Goal: Task Accomplishment & Management: Manage account settings

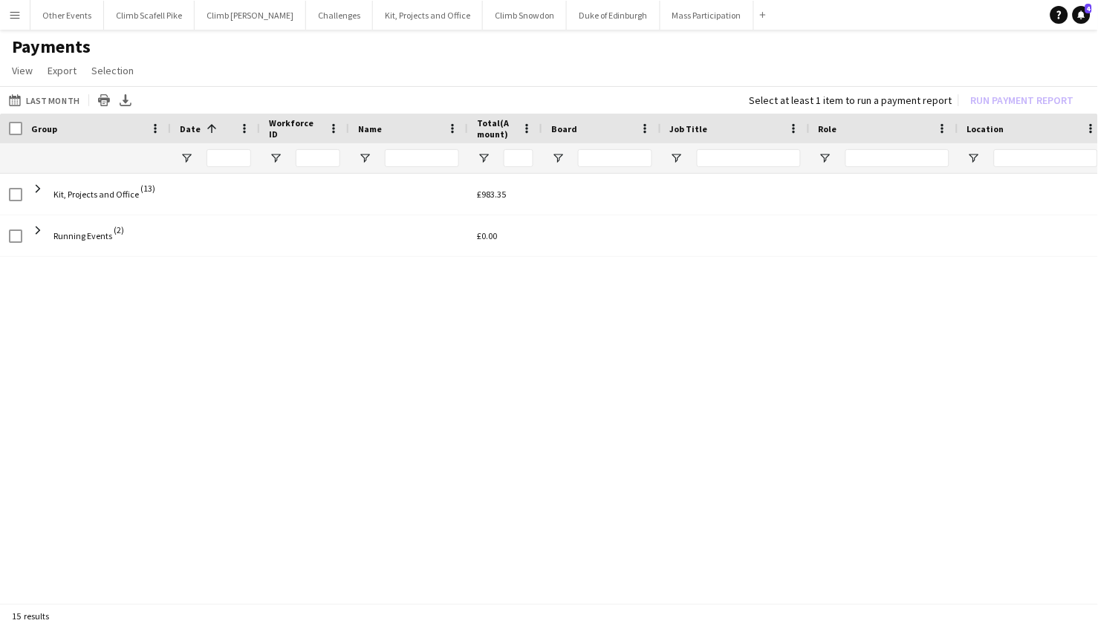
click at [18, 18] on app-icon "Menu" at bounding box center [15, 15] width 12 height 12
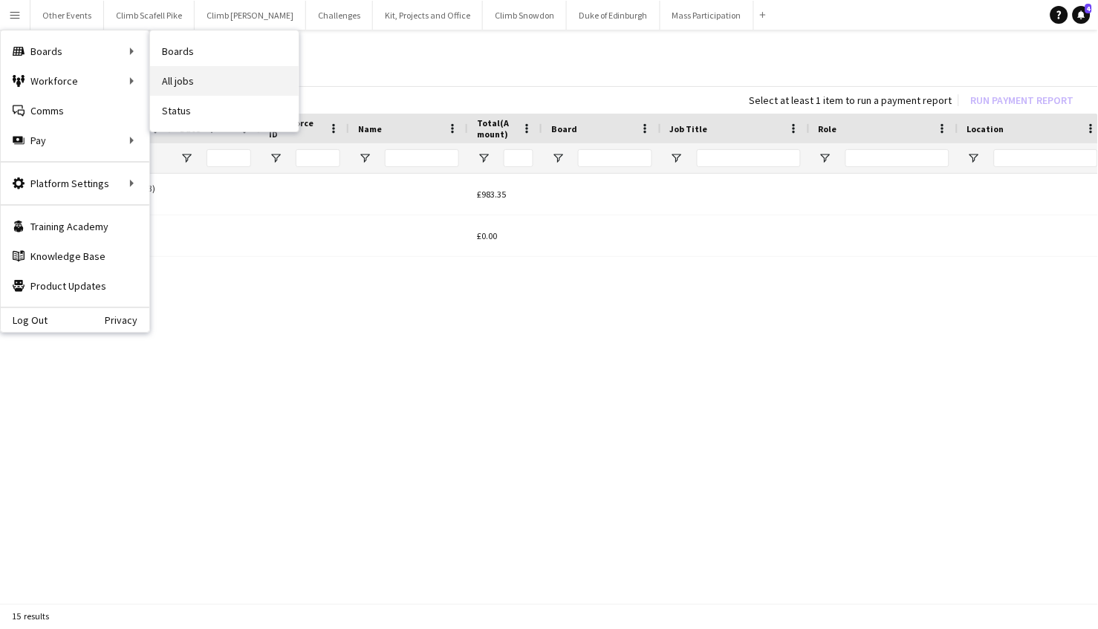
click at [186, 71] on link "All jobs" at bounding box center [224, 81] width 149 height 30
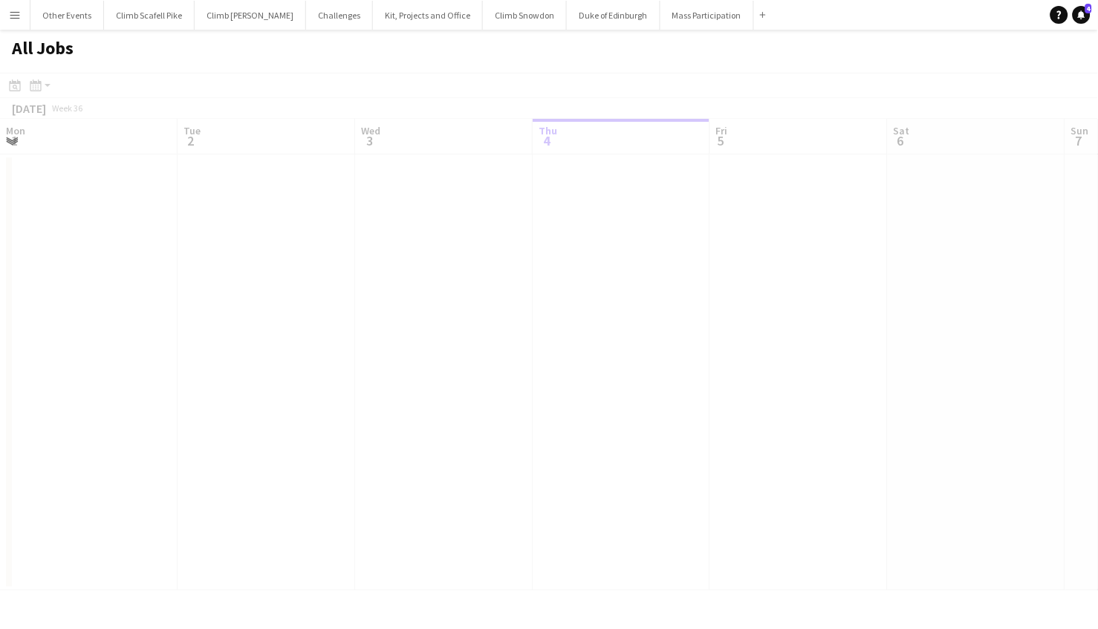
scroll to position [0, 354]
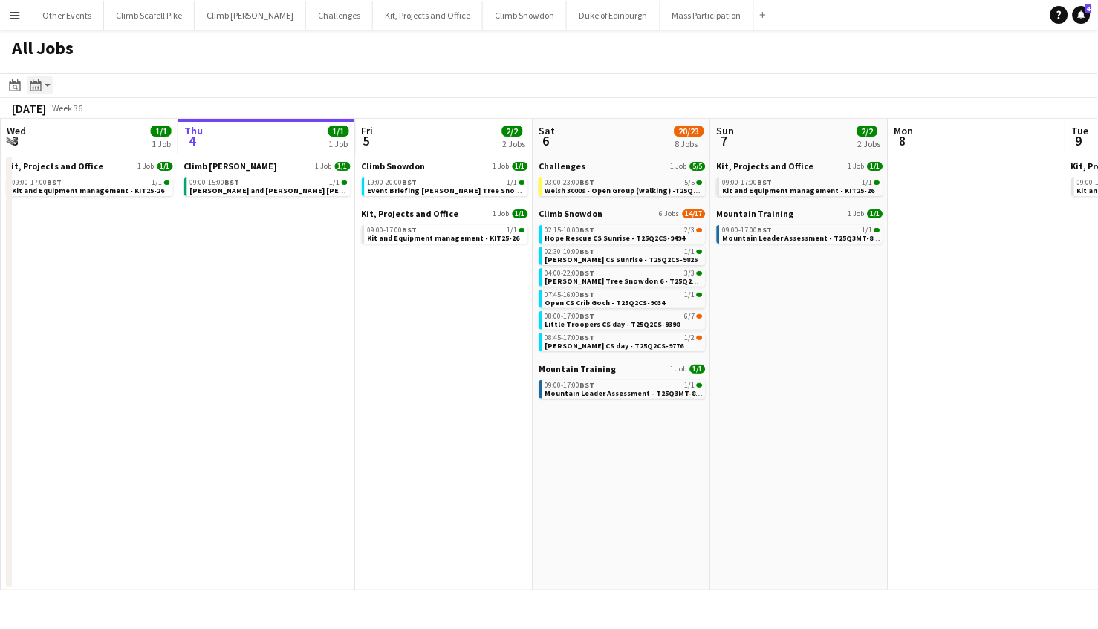
click at [39, 84] on icon "Month view / Day view" at bounding box center [36, 85] width 12 height 12
click at [16, 86] on icon "Date picker" at bounding box center [15, 85] width 12 height 12
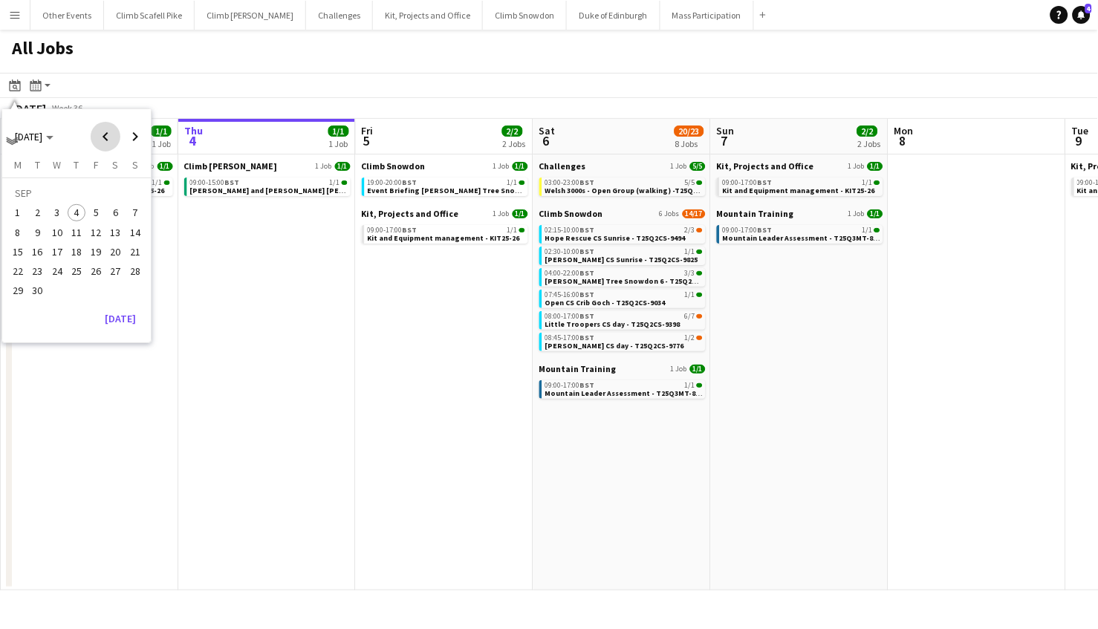
click at [103, 140] on span "Previous month" at bounding box center [106, 137] width 30 height 30
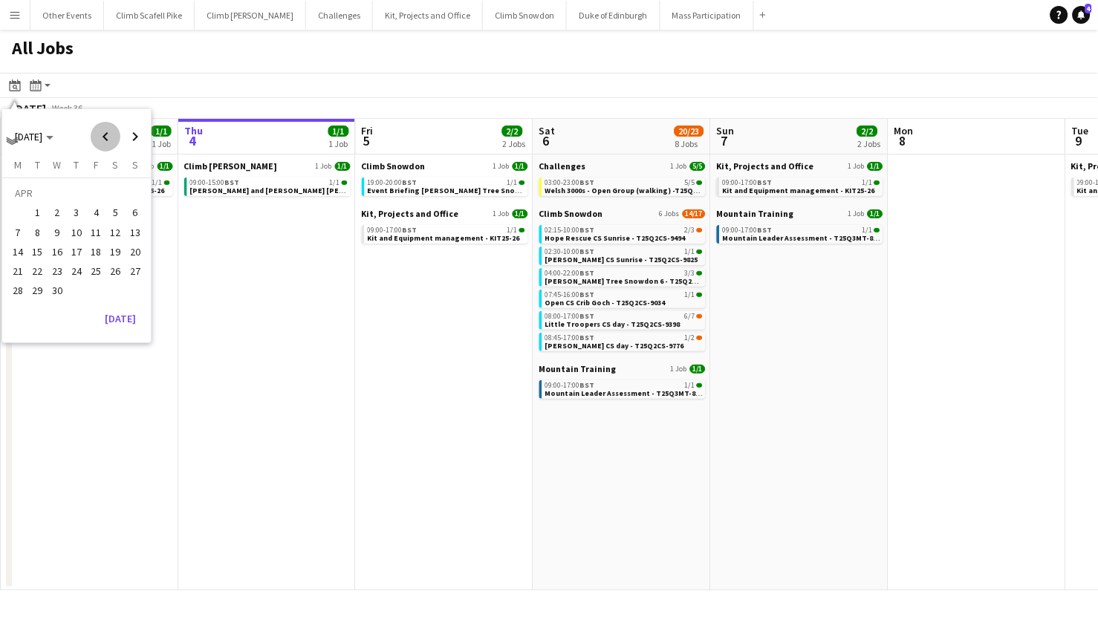
click at [103, 140] on span "Previous month" at bounding box center [106, 137] width 30 height 30
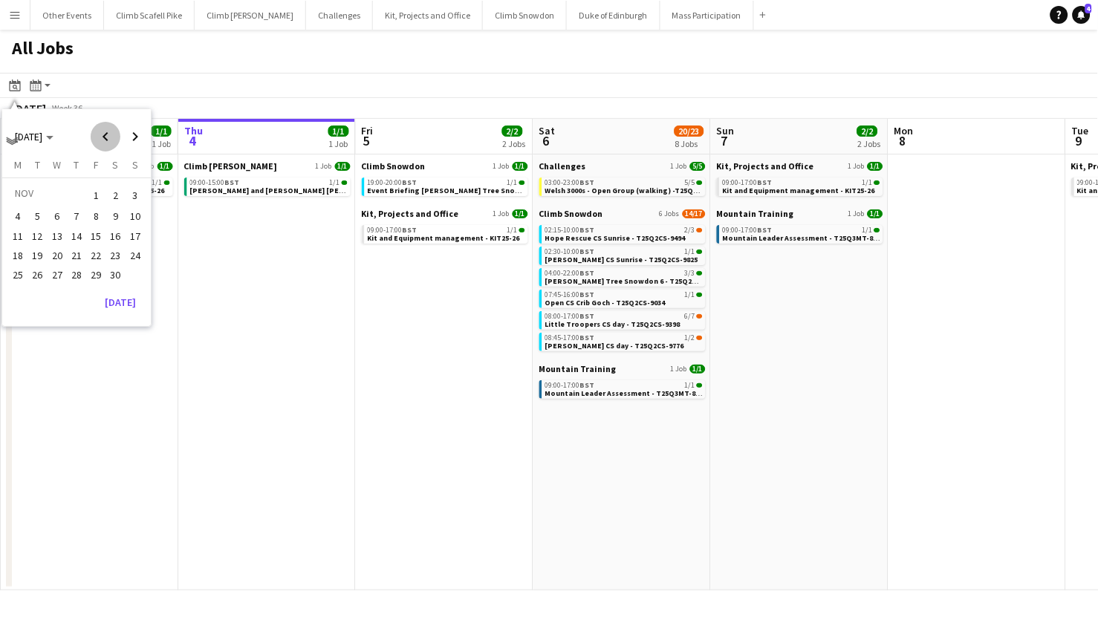
click at [103, 140] on span "Previous month" at bounding box center [106, 137] width 30 height 30
click at [93, 255] on span "20" at bounding box center [96, 256] width 18 height 18
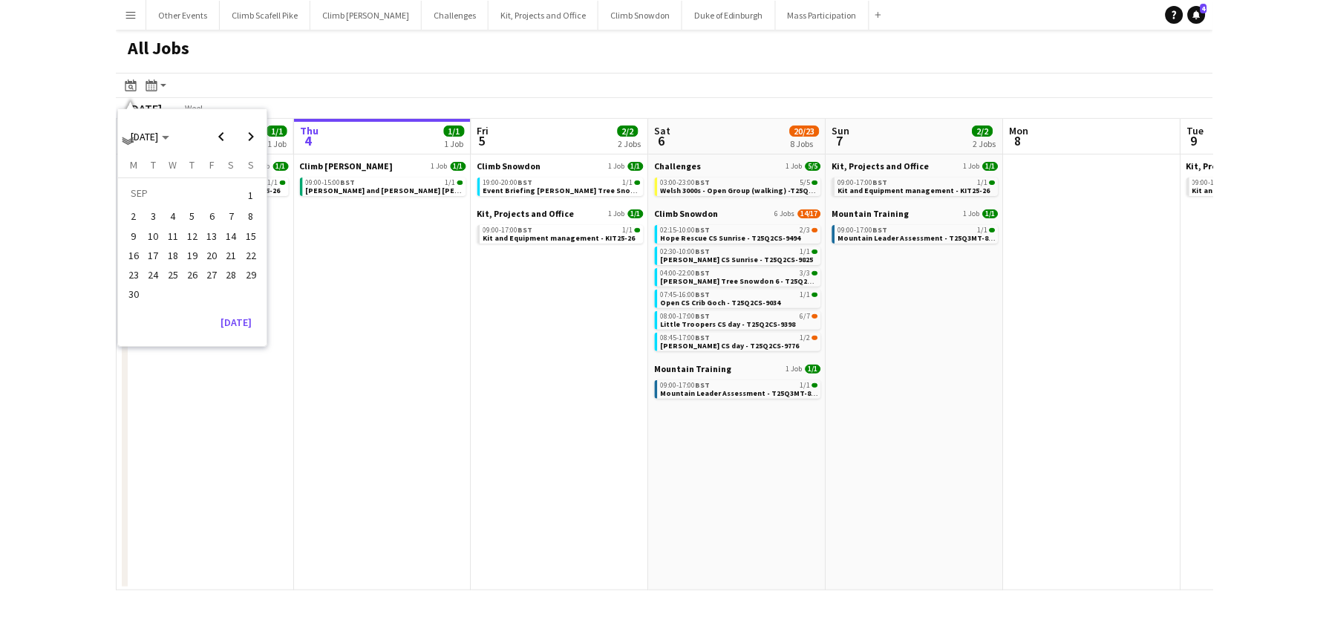
scroll to position [0, 510]
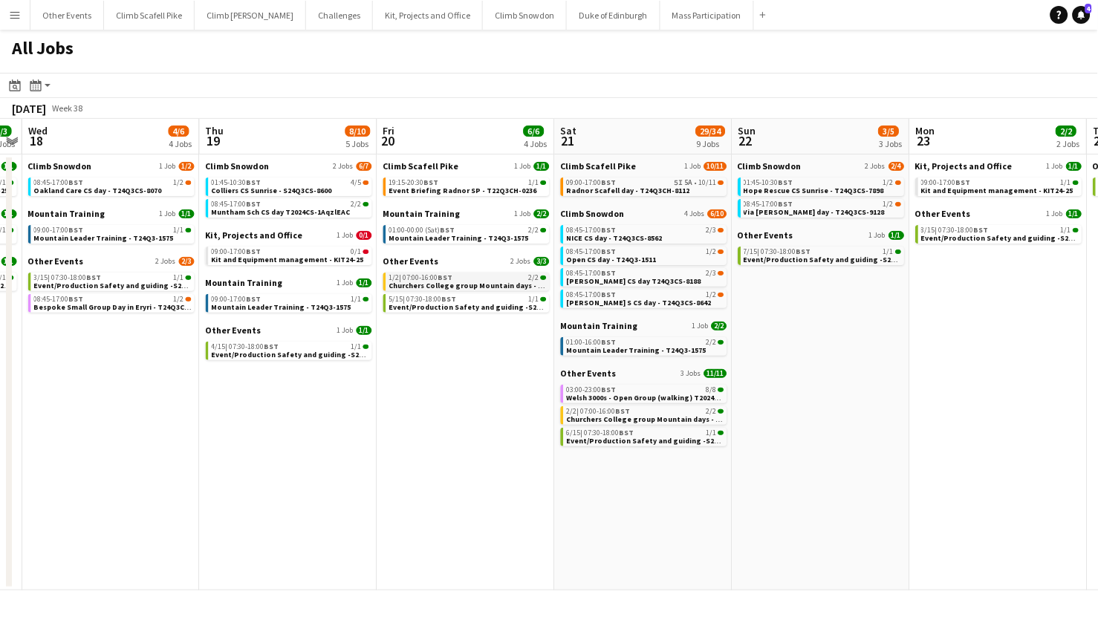
click at [463, 281] on span "Churchers College group Mountain days - ML - T24Q3-9999" at bounding box center [491, 286] width 205 height 10
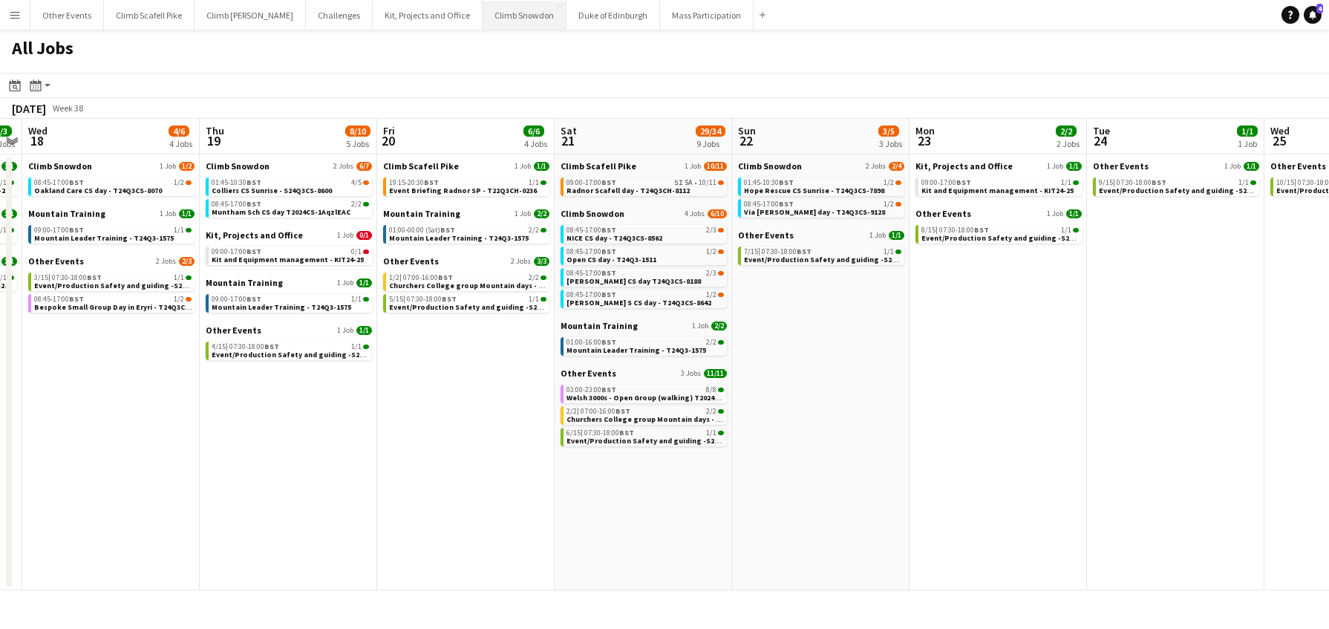
click at [483, 11] on button "Climb Snowdon Close" at bounding box center [525, 15] width 84 height 29
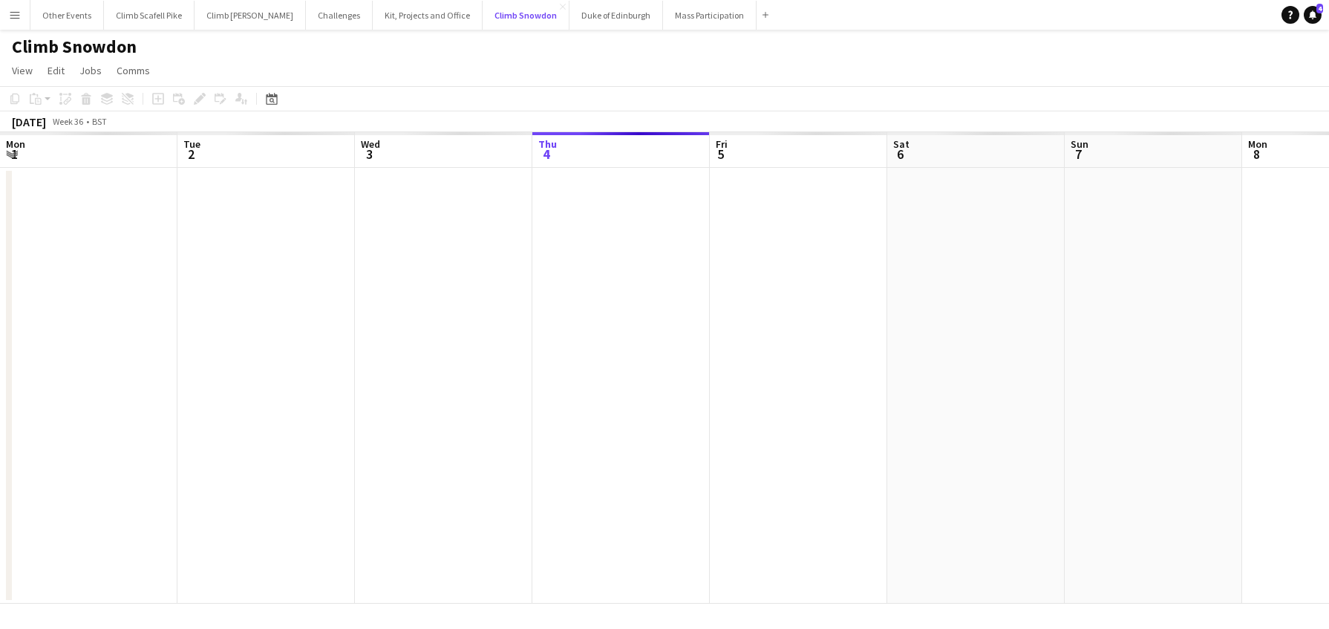
scroll to position [0, 354]
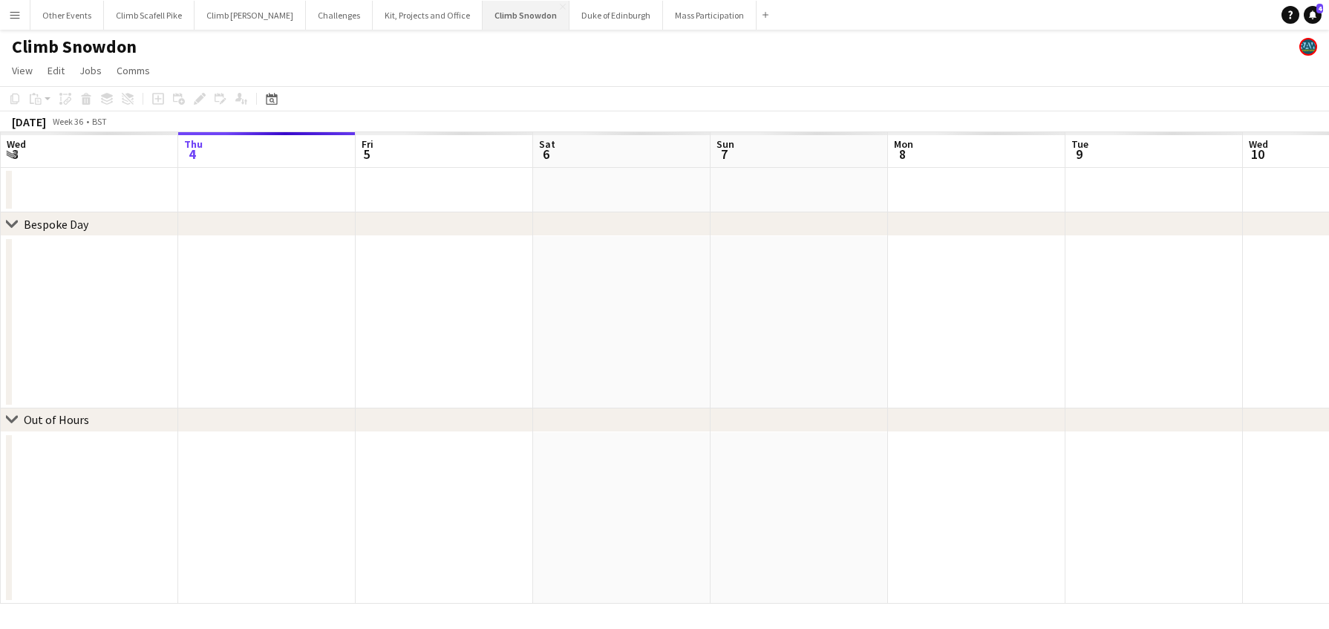
click at [483, 16] on button "Climb Snowdon Close" at bounding box center [526, 15] width 87 height 29
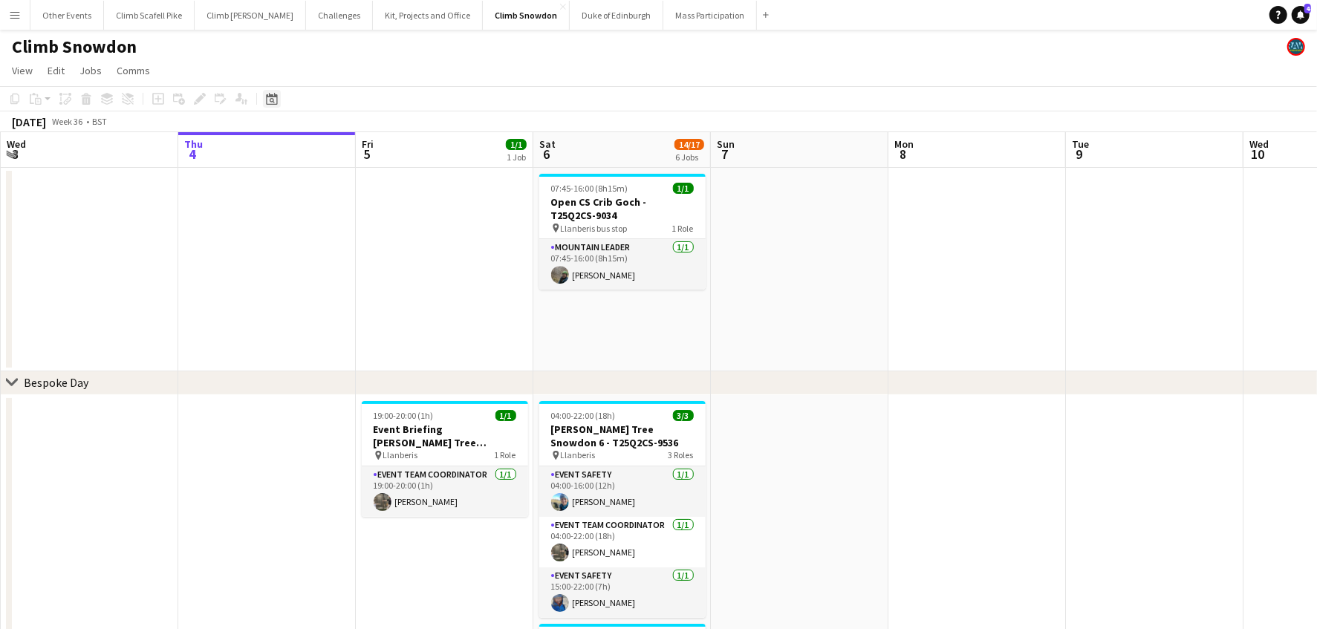
click at [273, 104] on icon at bounding box center [271, 99] width 11 height 12
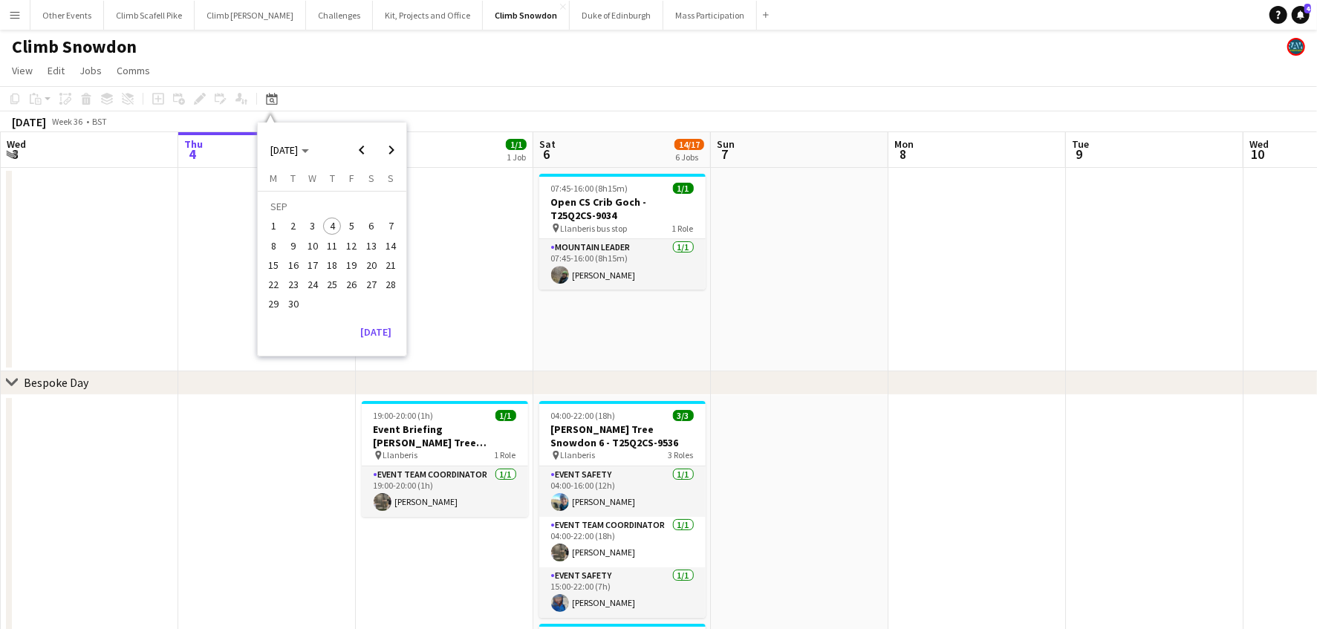
click at [374, 281] on span "27" at bounding box center [371, 284] width 18 height 18
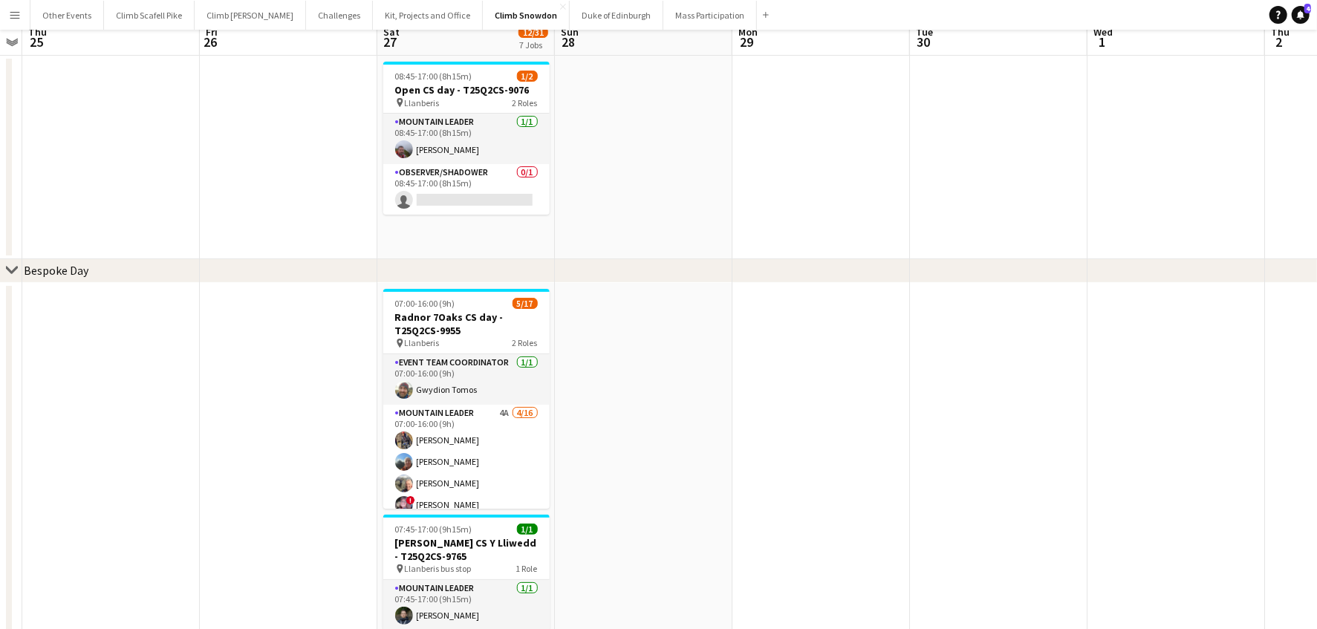
scroll to position [117, 0]
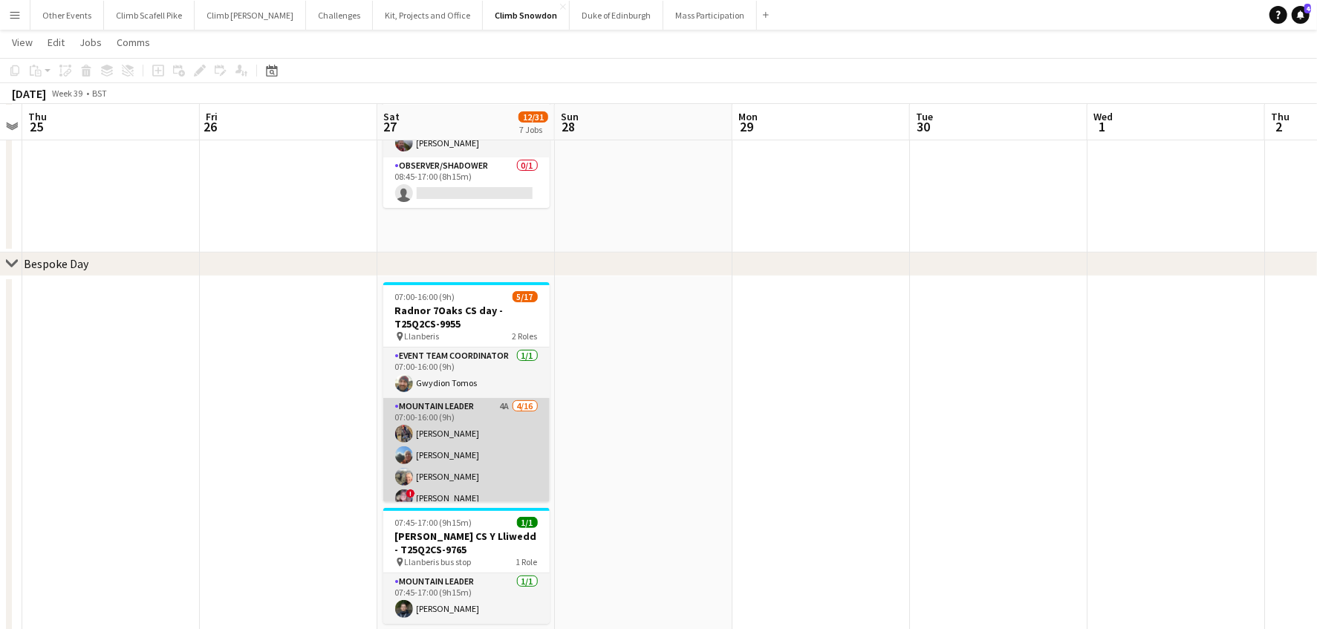
click at [524, 435] on app-card-role "Mountain Leader 4A 4/16 07:00-16:00 (9h) Alec Reece craig holsgrove Clive Woosn…" at bounding box center [466, 585] width 166 height 374
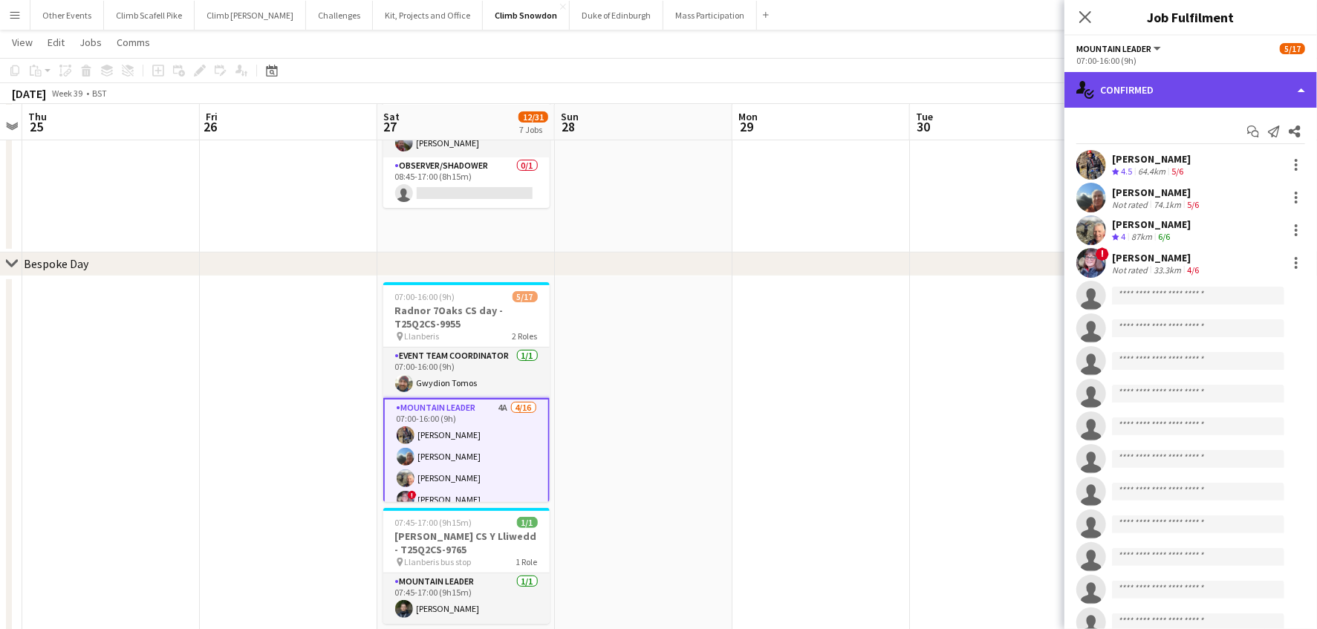
click at [1097, 92] on div "single-neutral-actions-check-2 Confirmed" at bounding box center [1190, 90] width 252 height 36
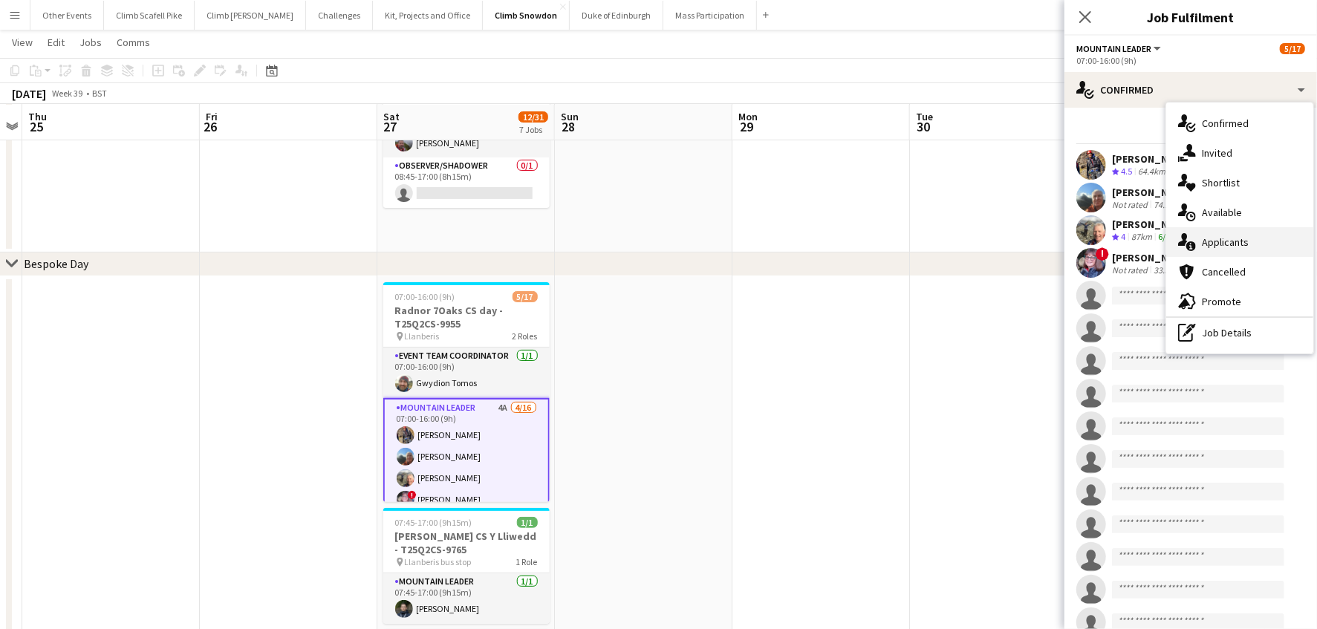
click at [1097, 237] on span "Applicants" at bounding box center [1224, 241] width 47 height 13
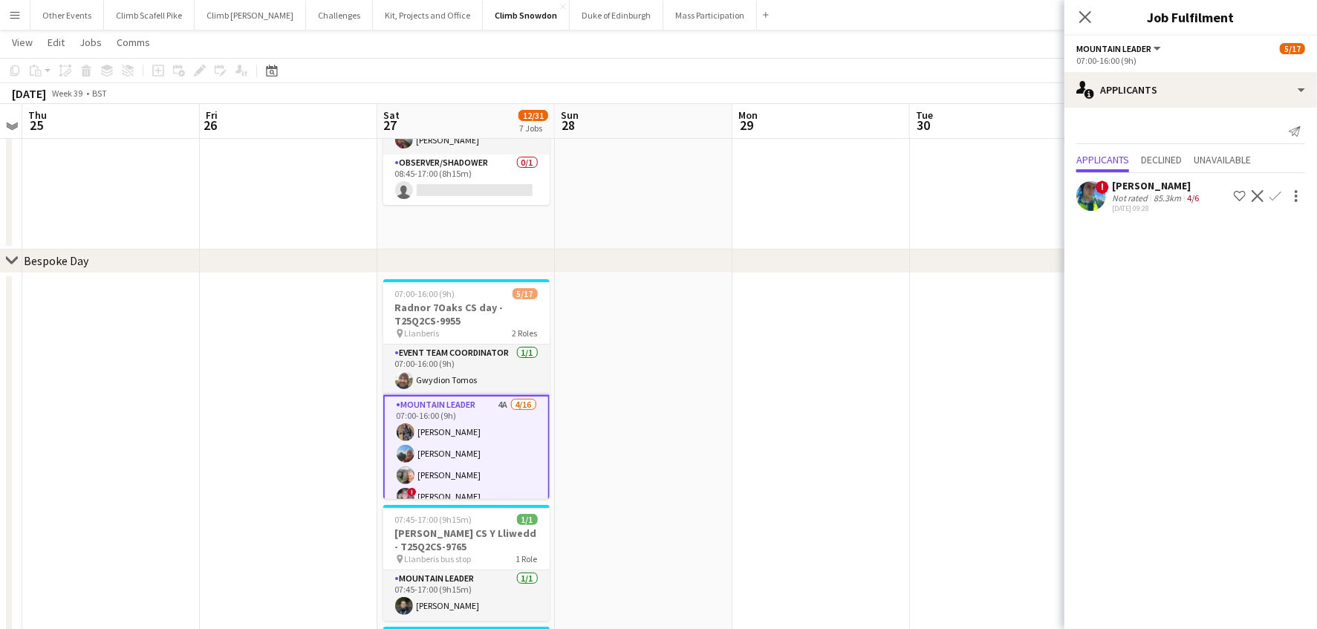
scroll to position [121, 0]
click at [1097, 206] on app-user-avatar at bounding box center [1091, 196] width 30 height 30
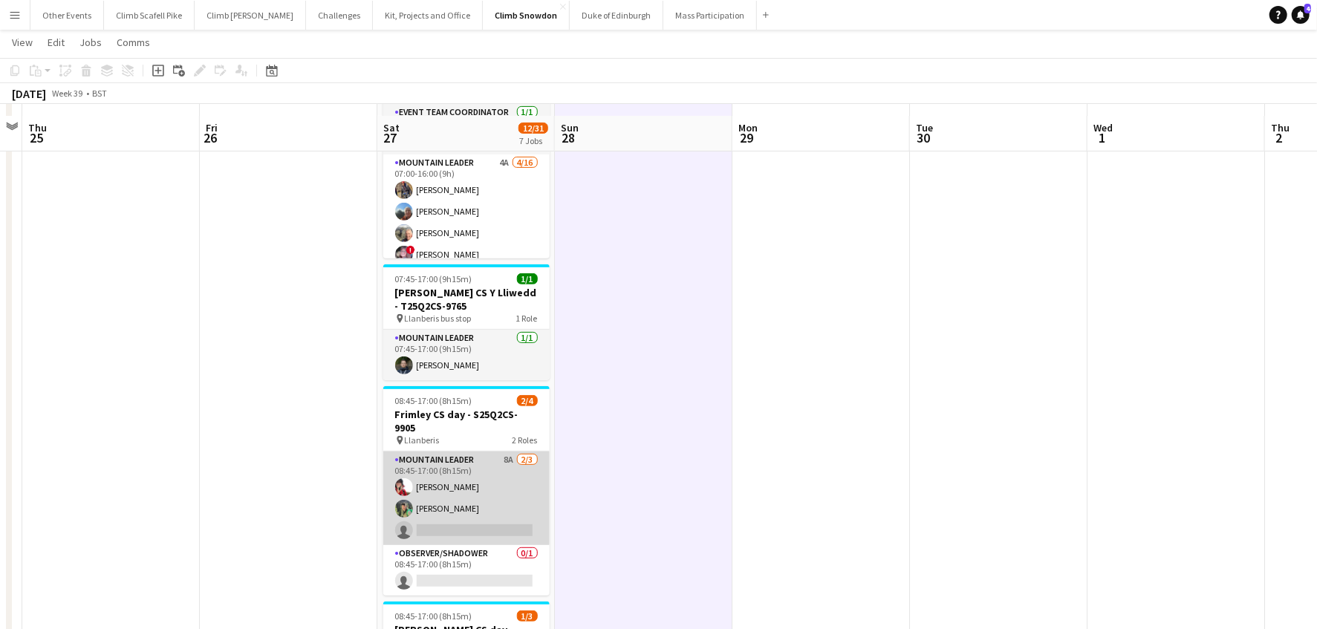
scroll to position [373, 0]
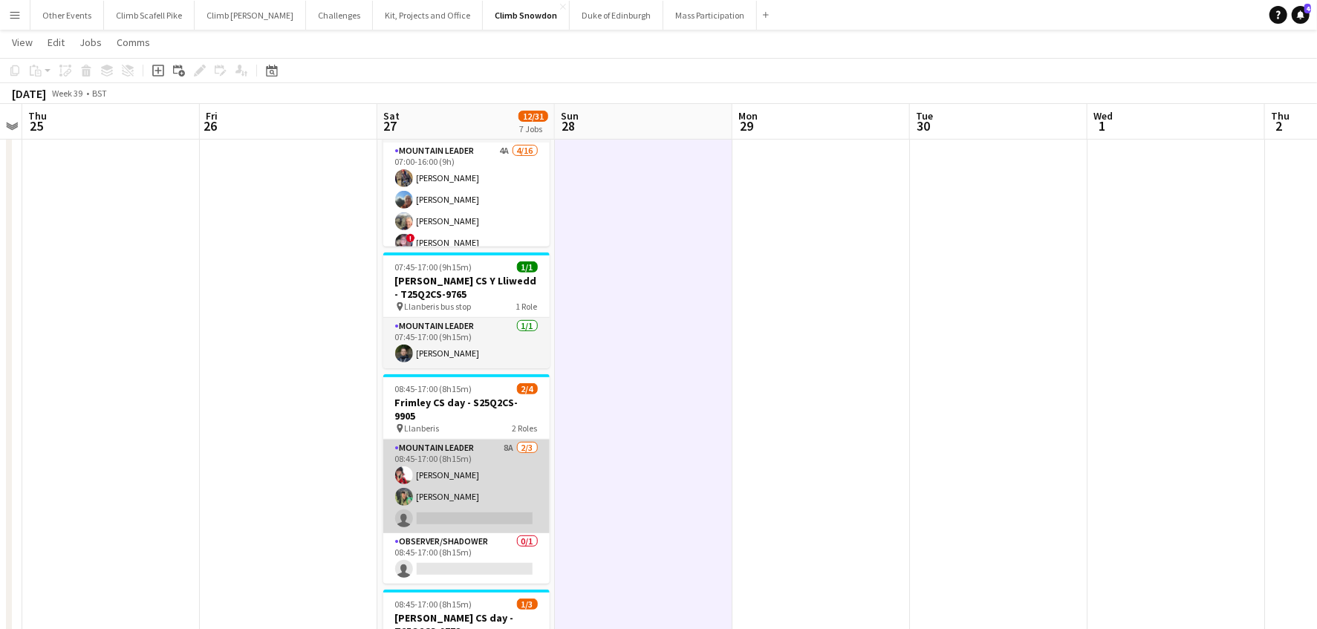
click at [502, 480] on app-card-role "Mountain Leader 8A 2/3 08:45-17:00 (8h15m) Sonia Williams Tom Robertson single-…" at bounding box center [466, 487] width 166 height 94
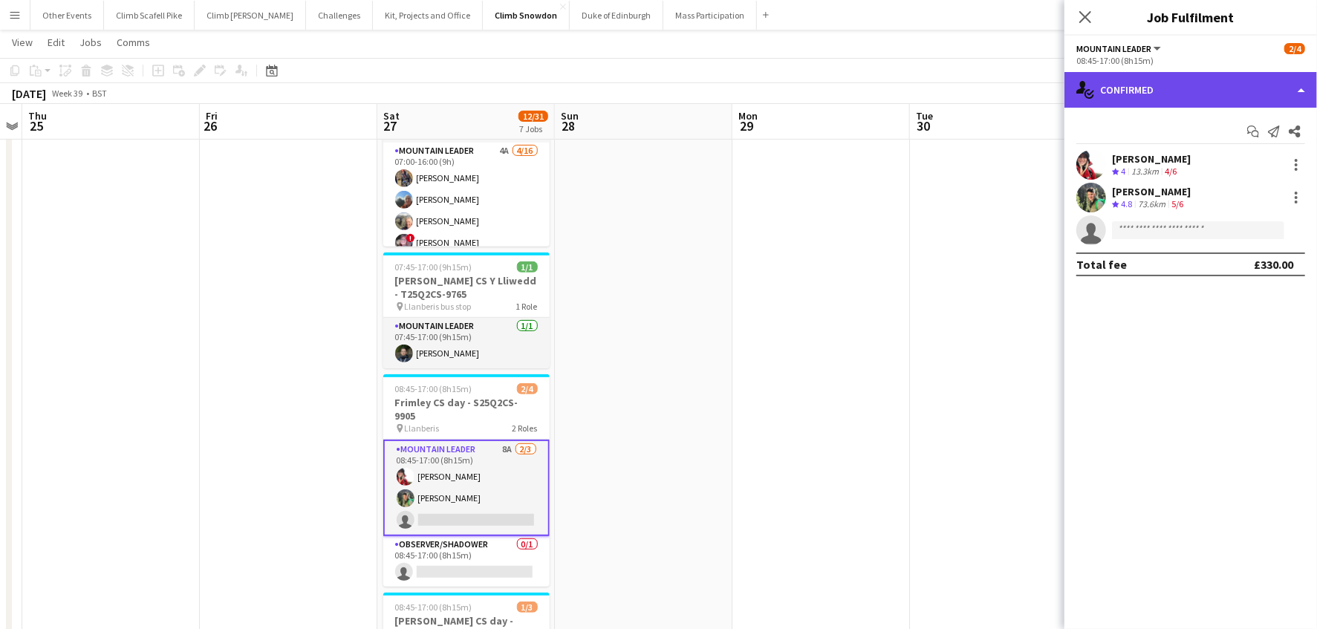
click at [1097, 93] on div "single-neutral-actions-check-2 Confirmed" at bounding box center [1190, 90] width 252 height 36
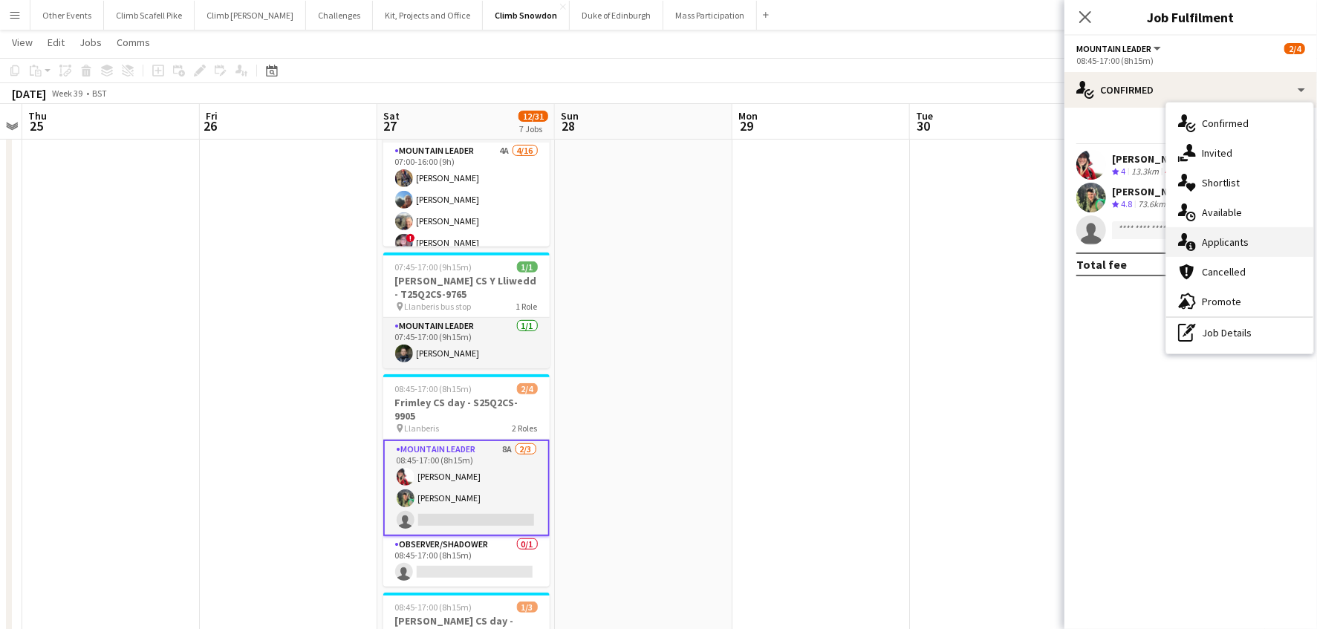
click at [1097, 232] on div "single-neutral-actions-information Applicants" at bounding box center [1239, 242] width 147 height 30
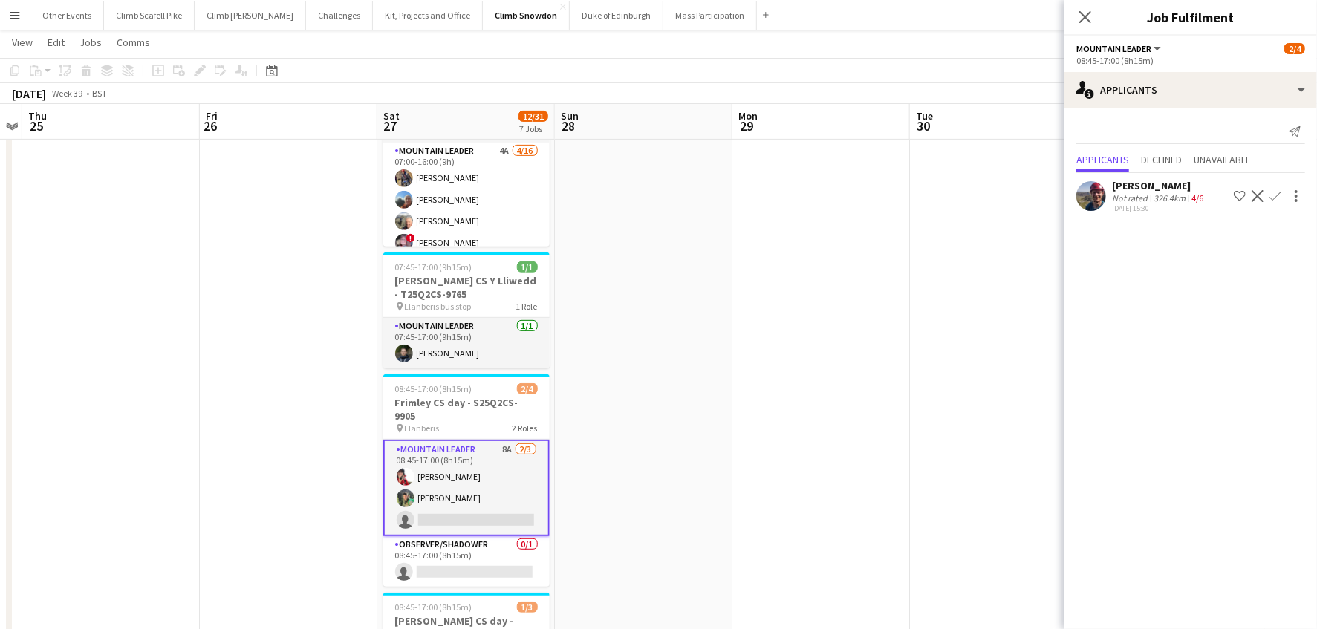
click at [1097, 196] on app-icon "Decline" at bounding box center [1257, 196] width 12 height 12
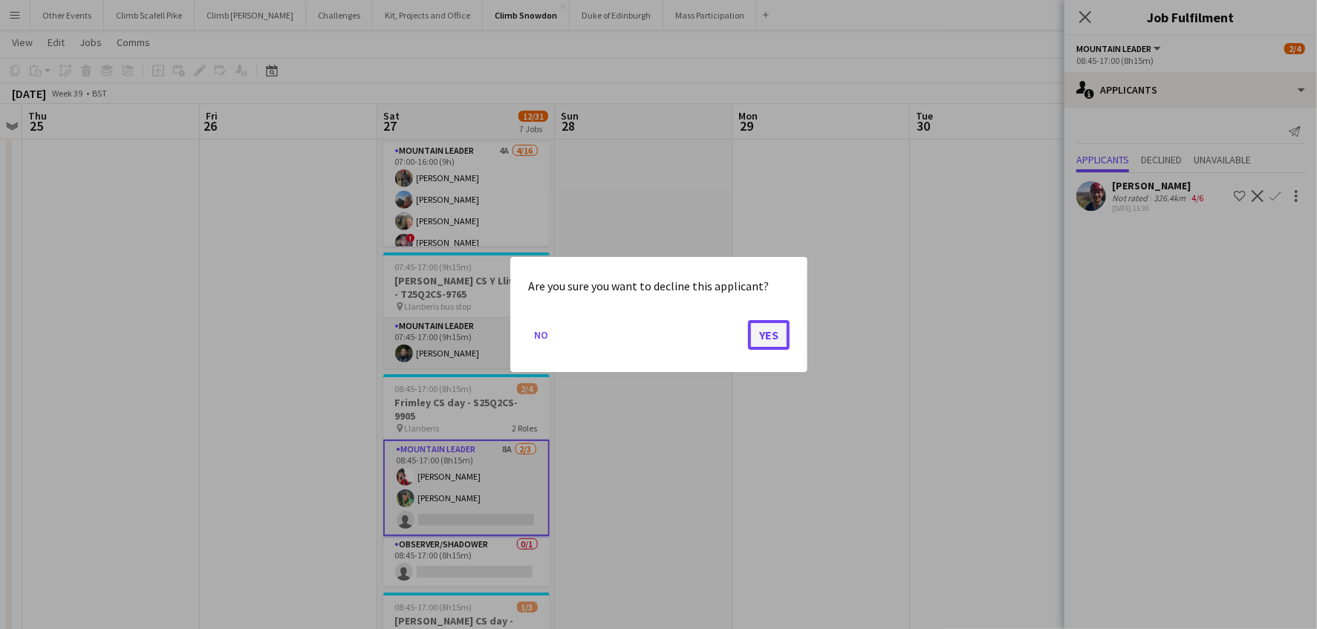
click at [776, 335] on button "Yes" at bounding box center [769, 335] width 42 height 30
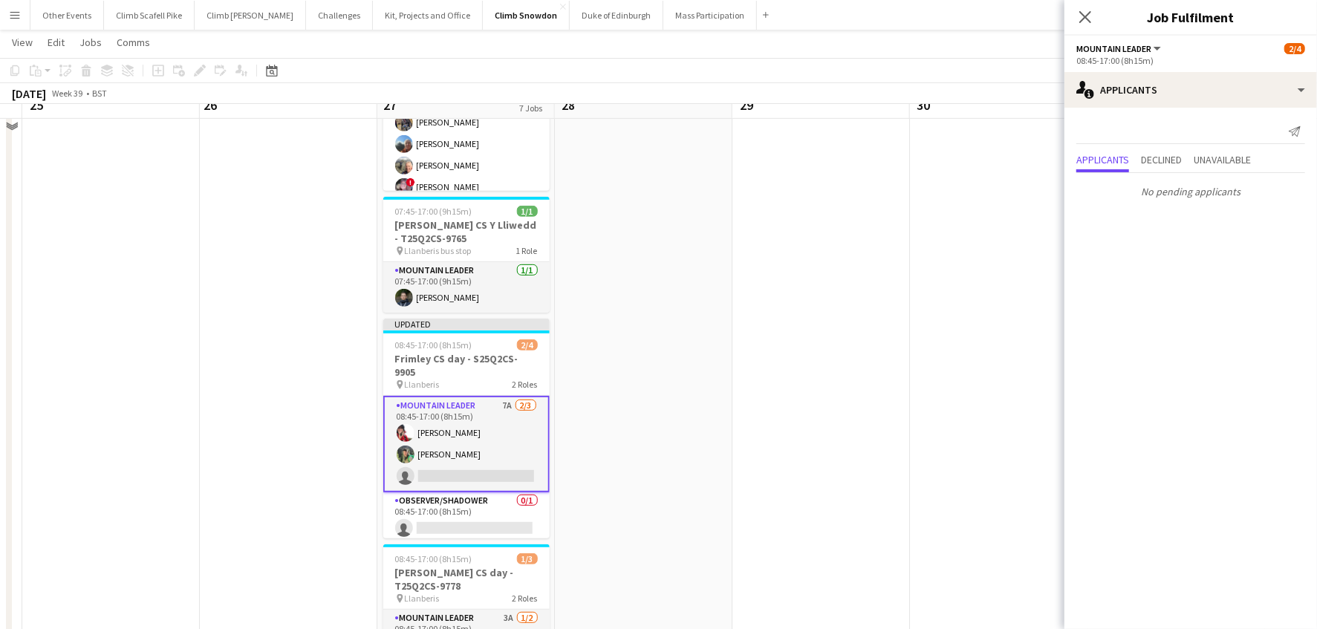
scroll to position [652, 0]
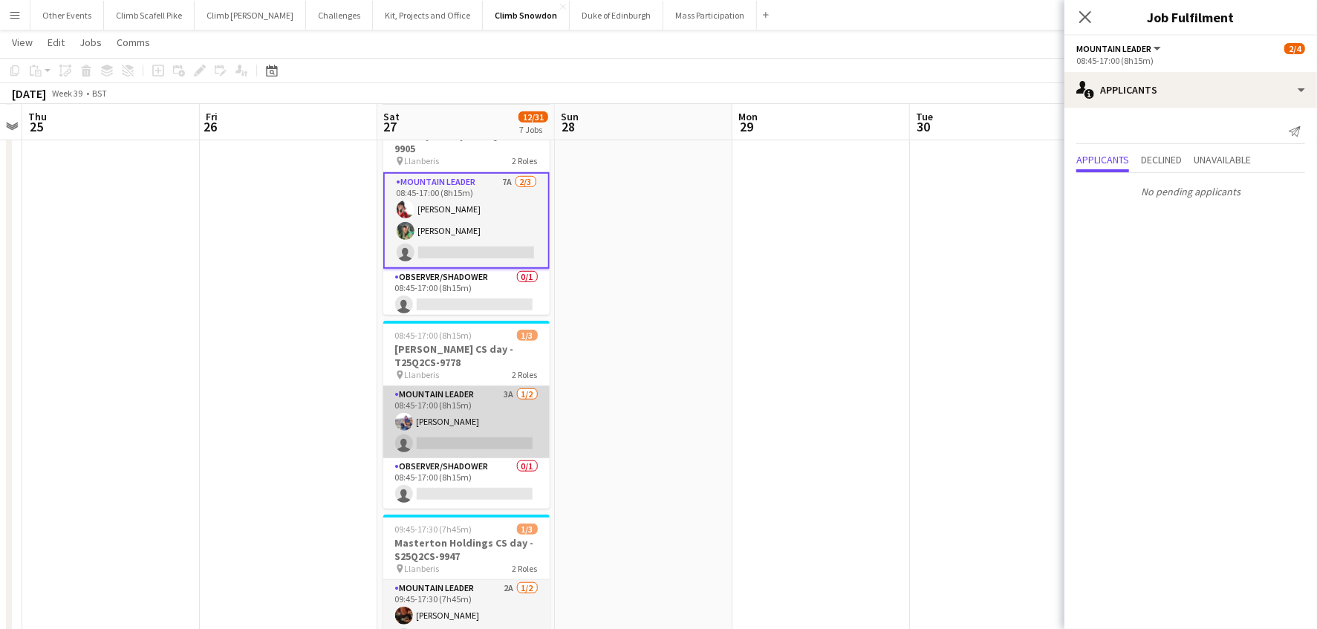
click at [509, 411] on app-card-role "Mountain Leader 3A 1/2 08:45-17:00 (8h15m) Andrew Crosby single-neutral-actions" at bounding box center [466, 422] width 166 height 72
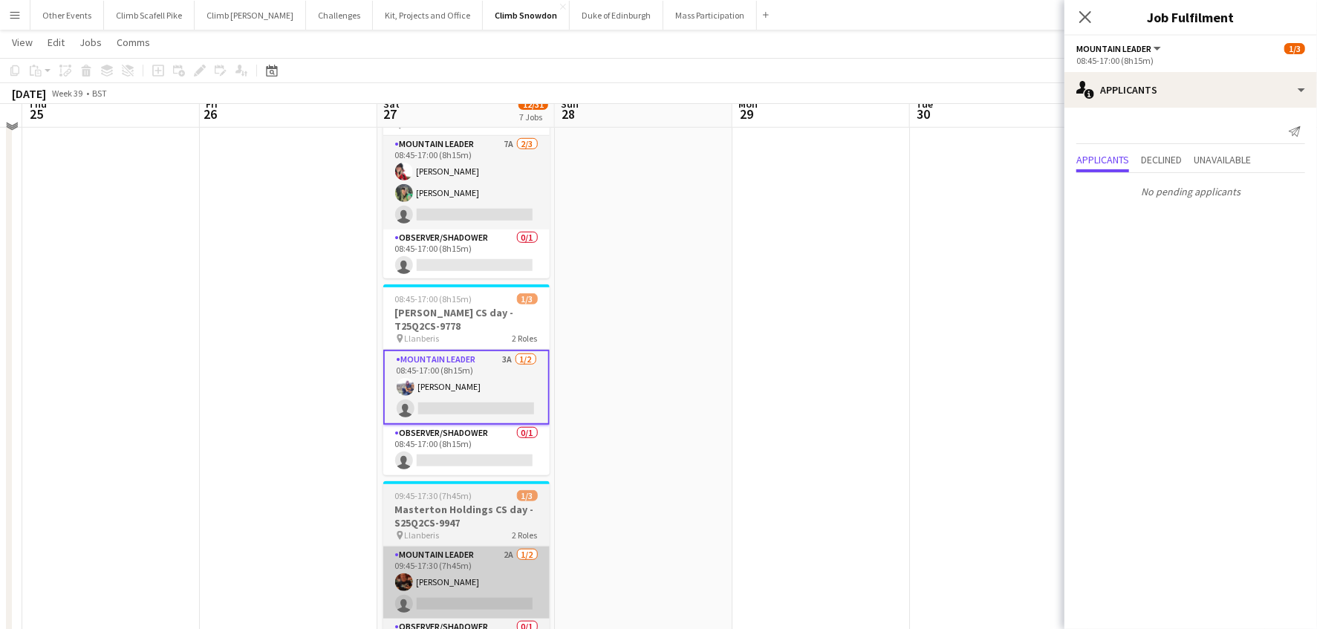
scroll to position [784, 0]
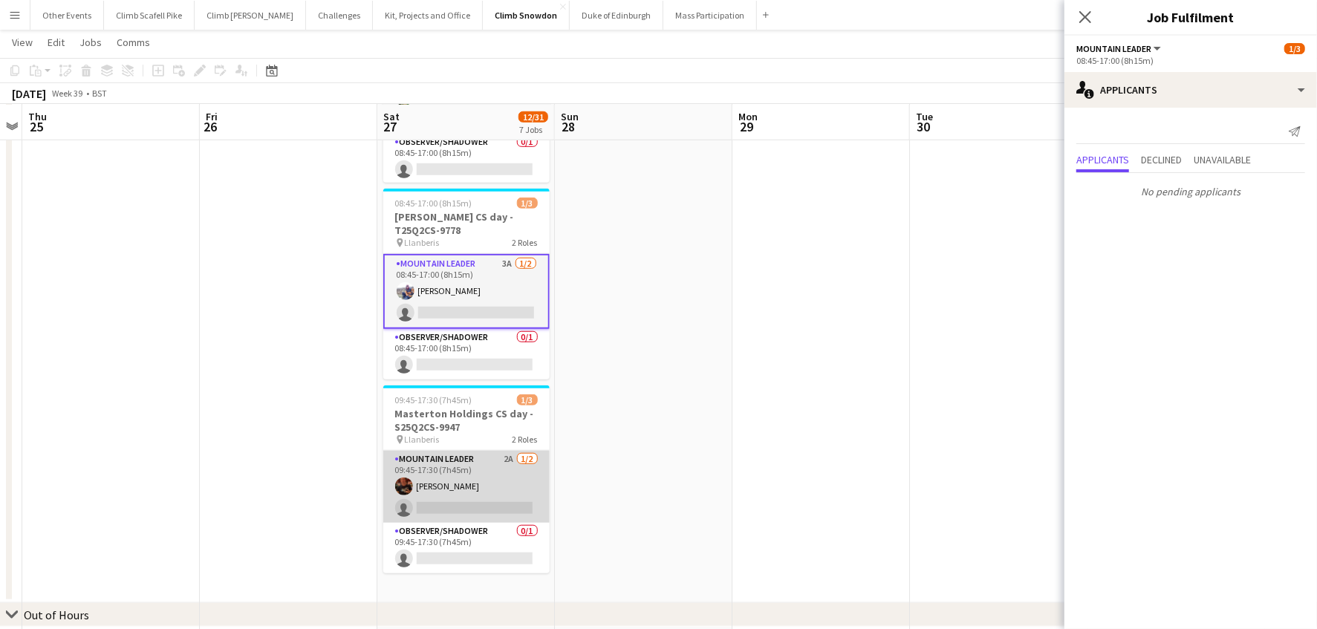
click at [506, 481] on app-card-role "Mountain Leader 2A 1/2 09:45-17:30 (7h45m) Tony Lowe single-neutral-actions" at bounding box center [466, 487] width 166 height 72
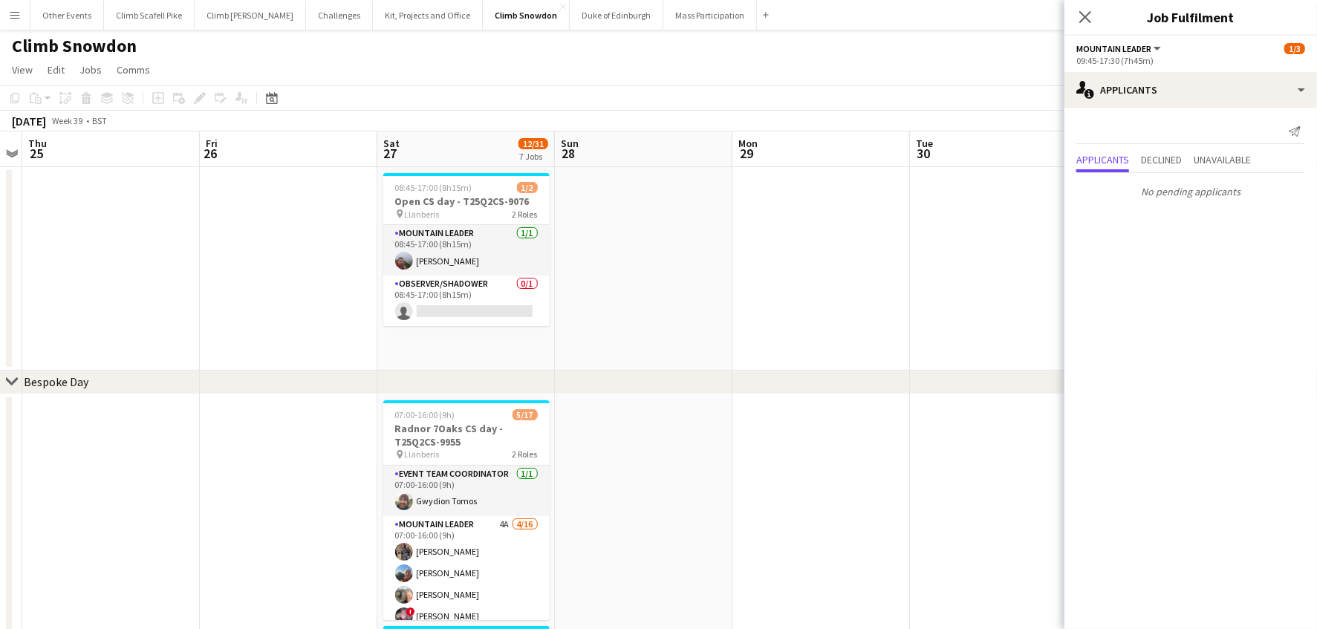
scroll to position [0, 0]
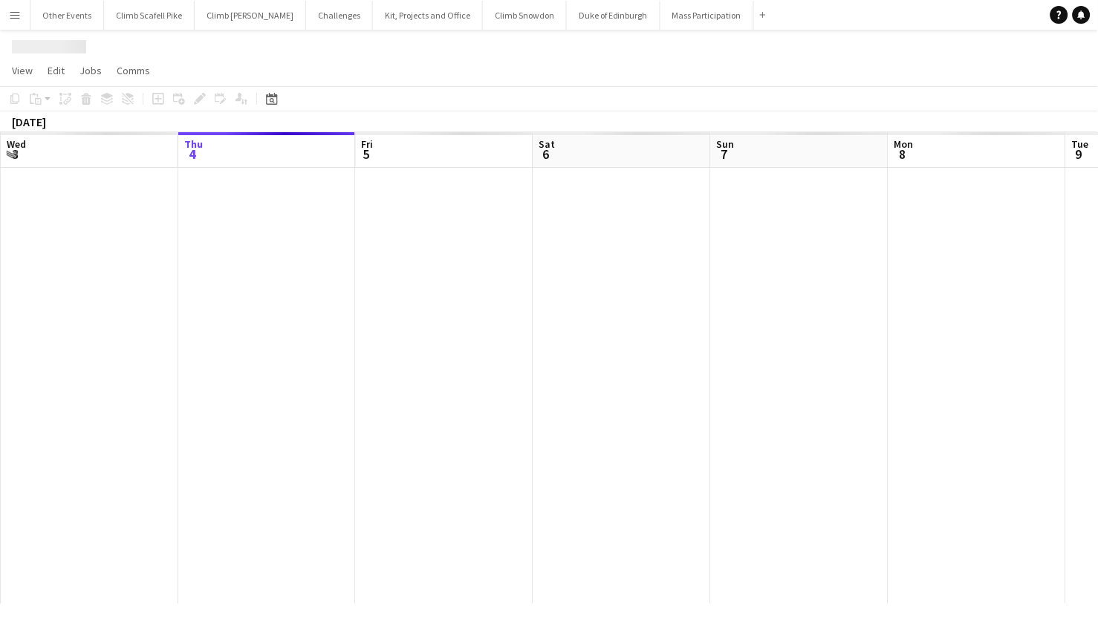
scroll to position [0, 510]
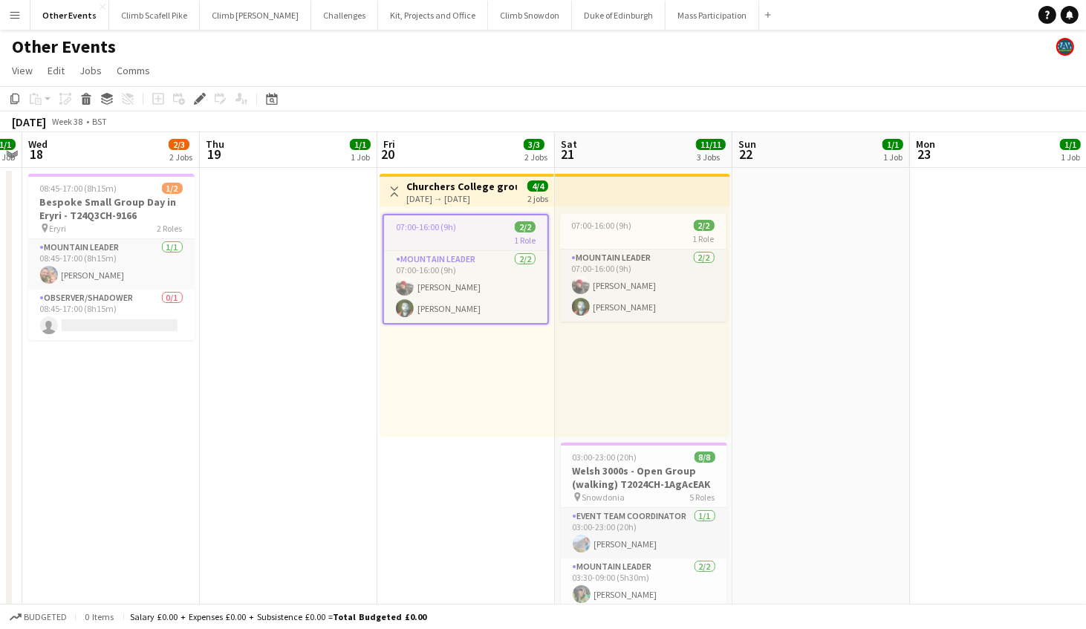
click at [458, 243] on div "1 Role" at bounding box center [465, 240] width 163 height 12
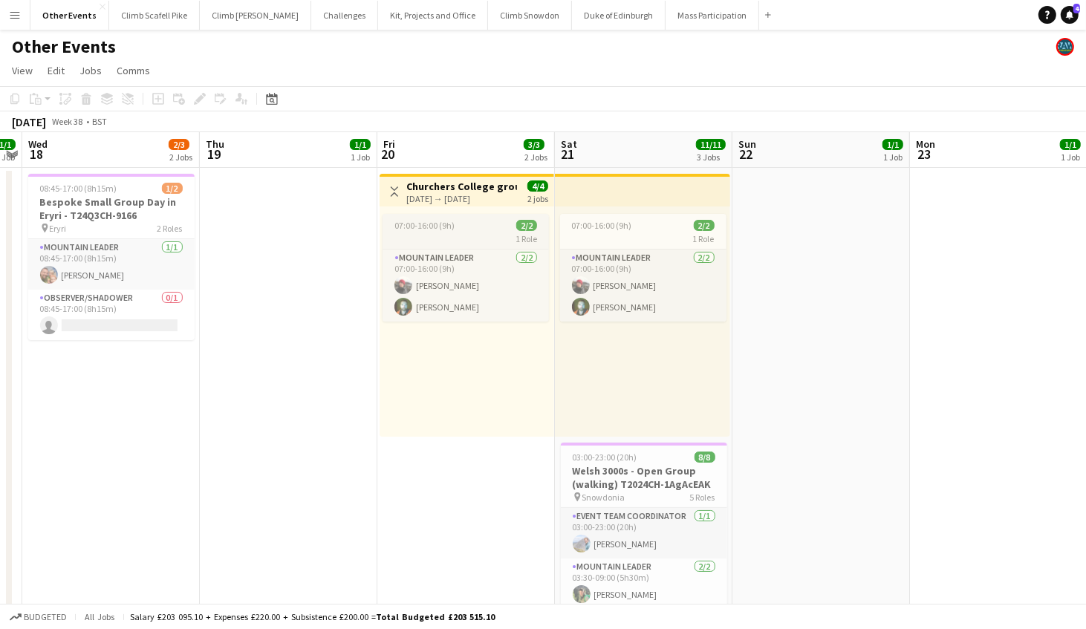
click at [431, 245] on app-job-card "07:00-16:00 (9h) 2/2 1 Role Mountain Leader [DATE] 07:00-16:00 (9h) [PERSON_NAM…" at bounding box center [465, 268] width 166 height 108
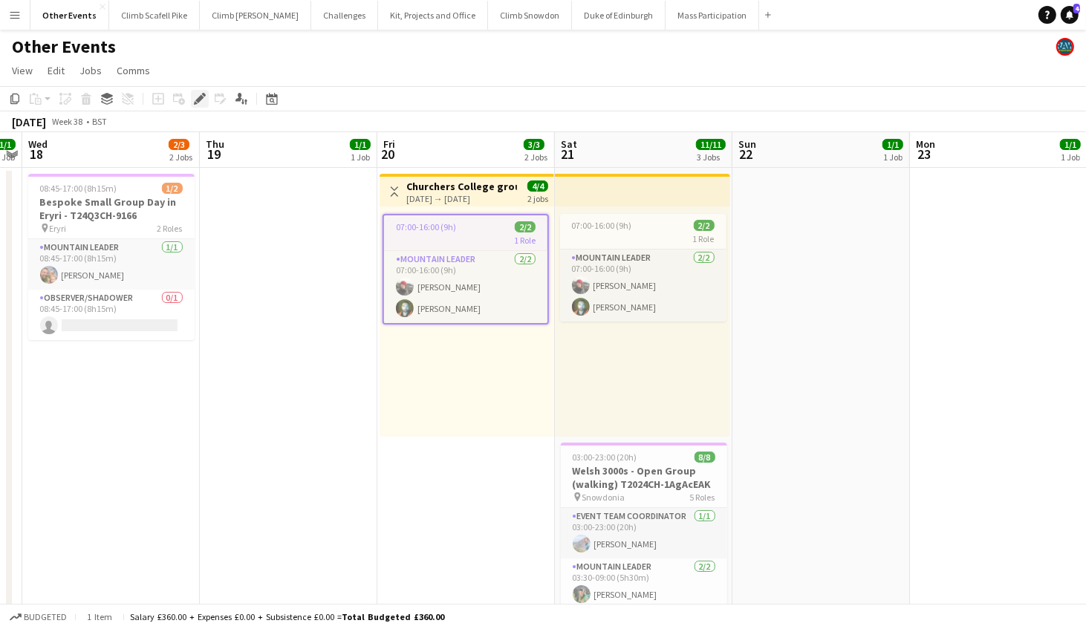
click at [199, 100] on icon at bounding box center [199, 99] width 8 height 8
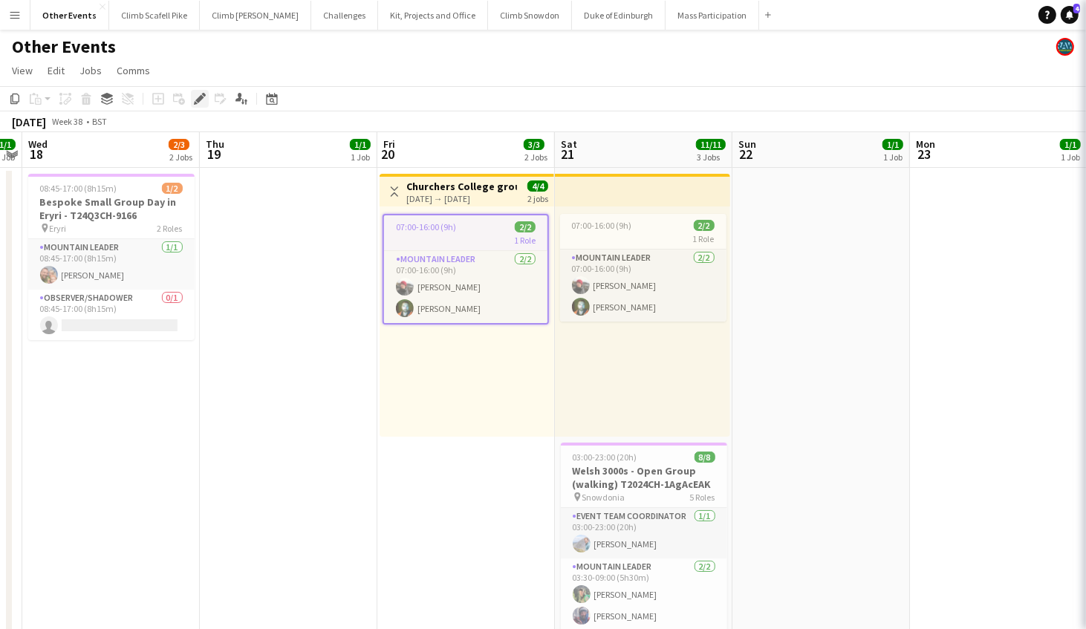
type input "**********"
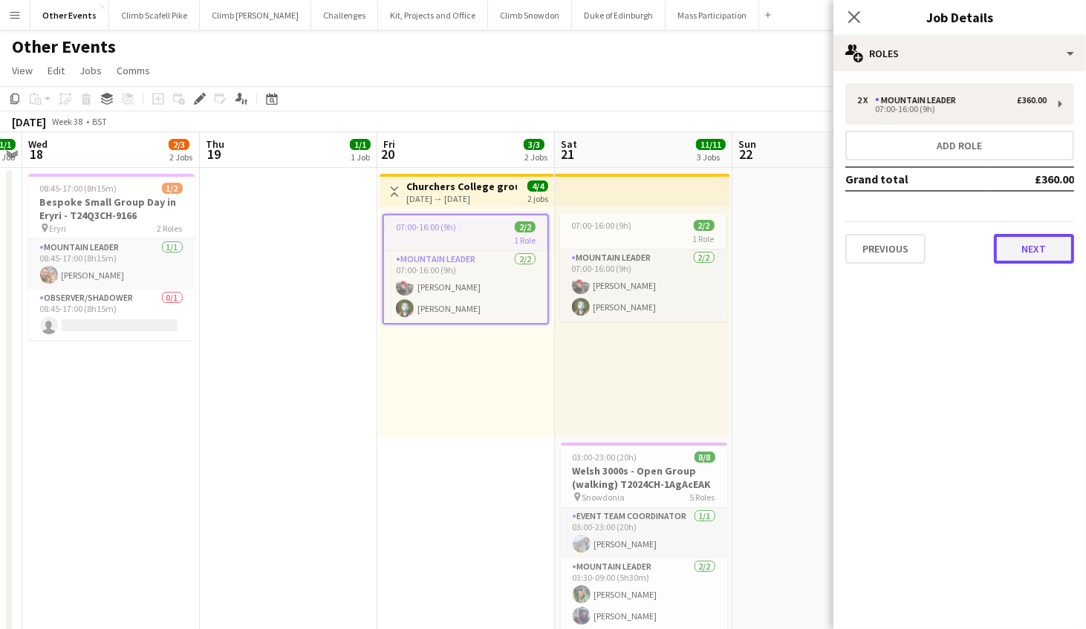
click at [1019, 234] on button "Next" at bounding box center [1034, 249] width 80 height 30
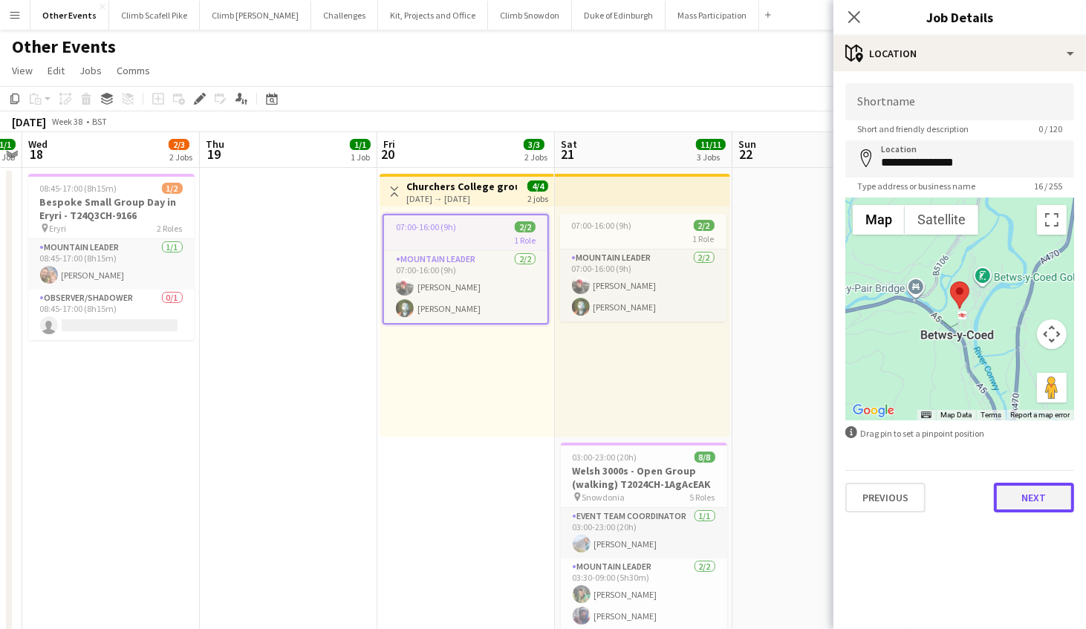
click at [1043, 504] on button "Next" at bounding box center [1034, 498] width 80 height 30
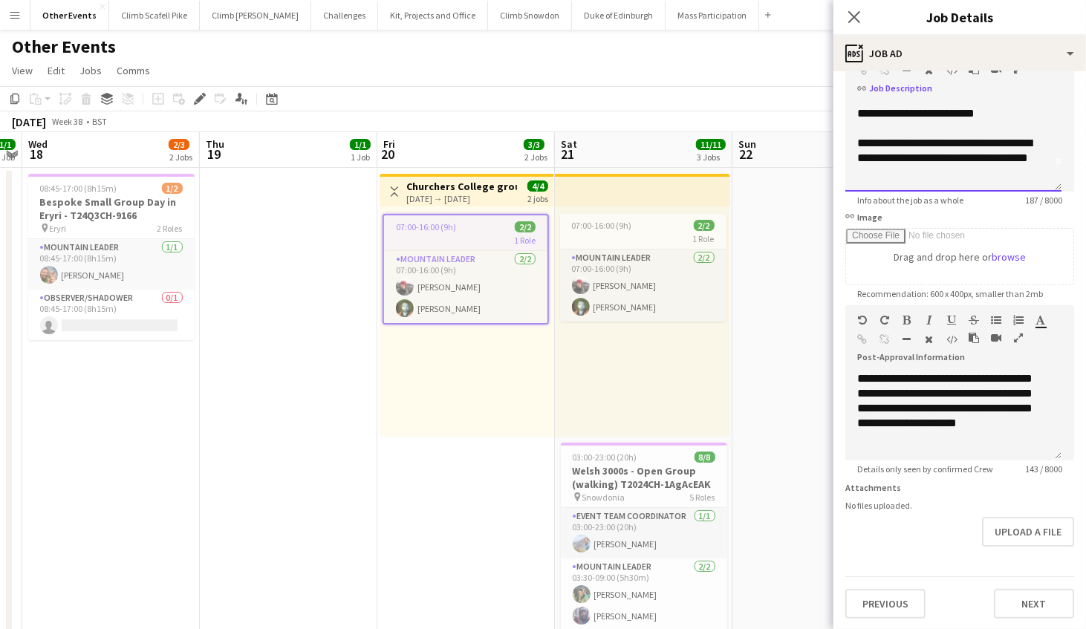
scroll to position [114, 0]
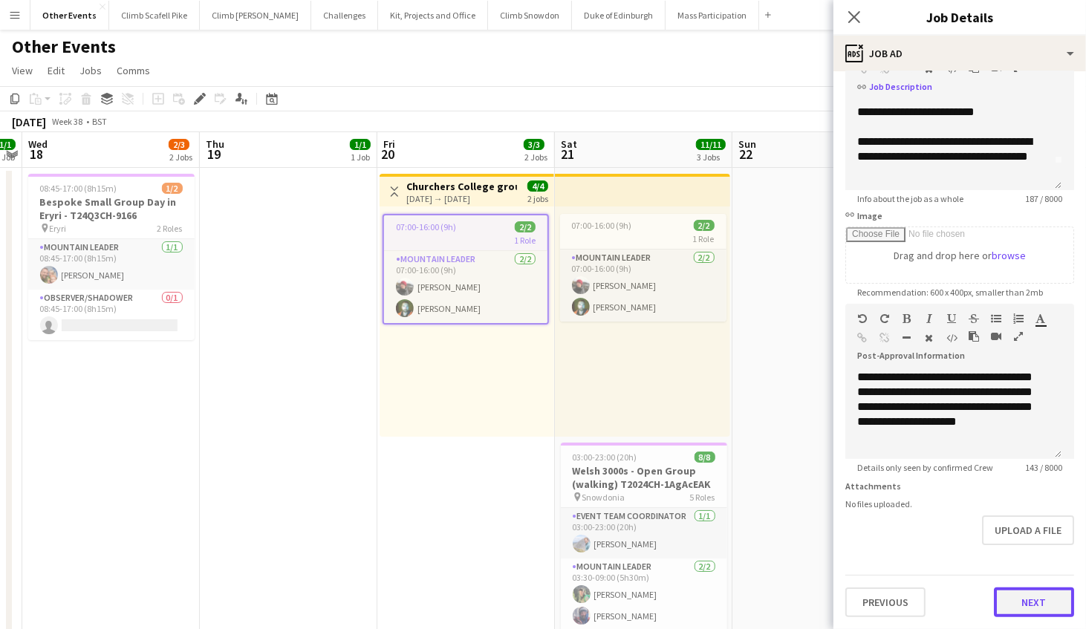
click at [1022, 607] on button "Next" at bounding box center [1034, 602] width 80 height 30
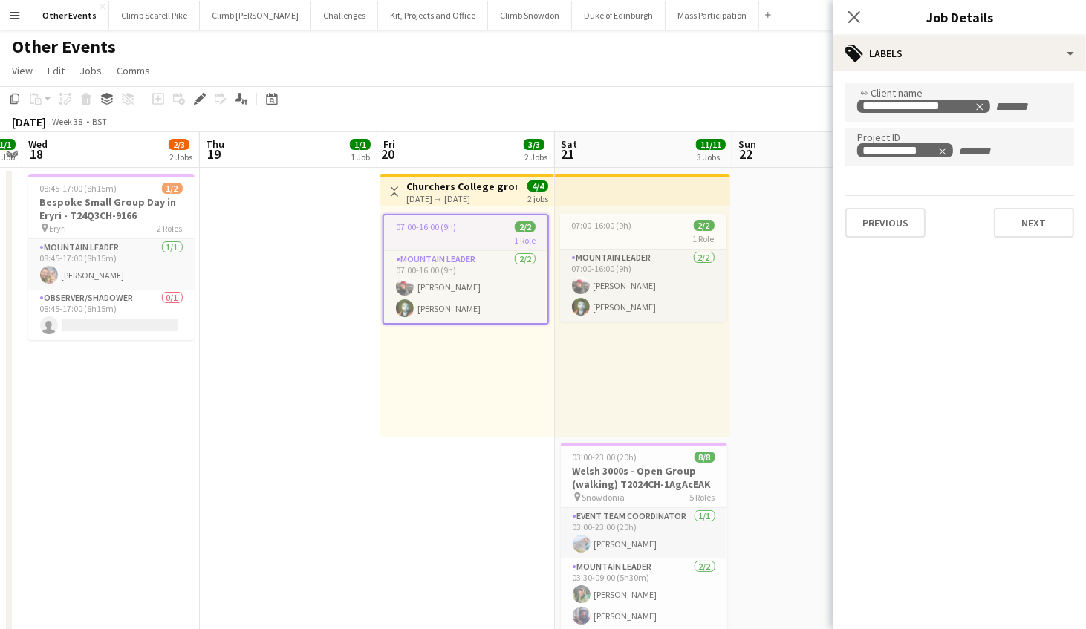
scroll to position [0, 0]
click at [1014, 231] on button "Next" at bounding box center [1034, 223] width 80 height 30
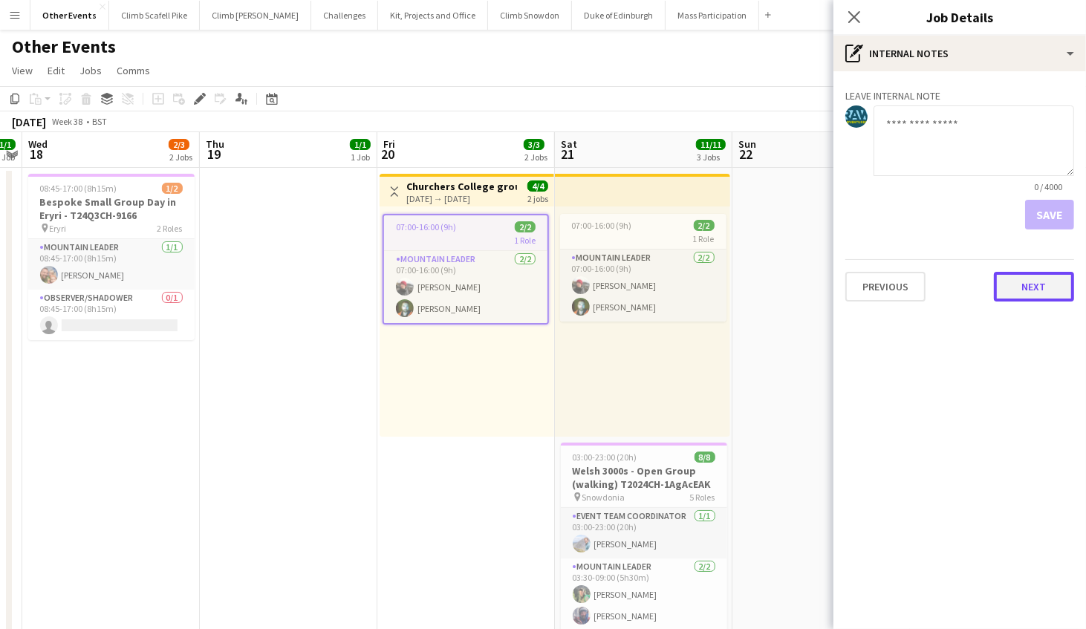
click at [1046, 295] on button "Next" at bounding box center [1034, 287] width 80 height 30
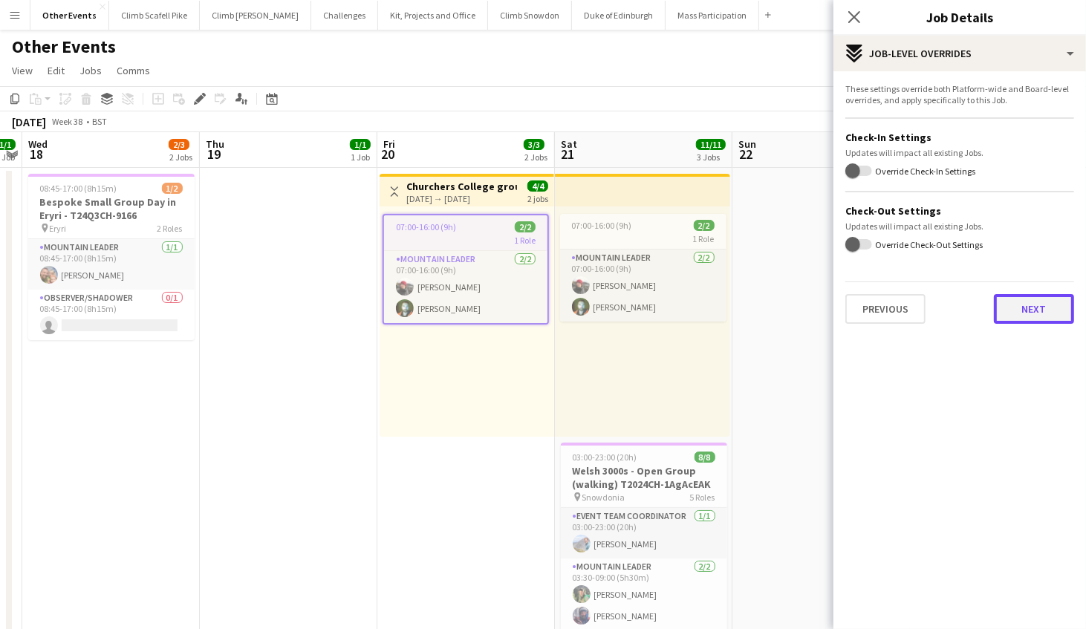
click at [1030, 305] on button "Next" at bounding box center [1034, 309] width 80 height 30
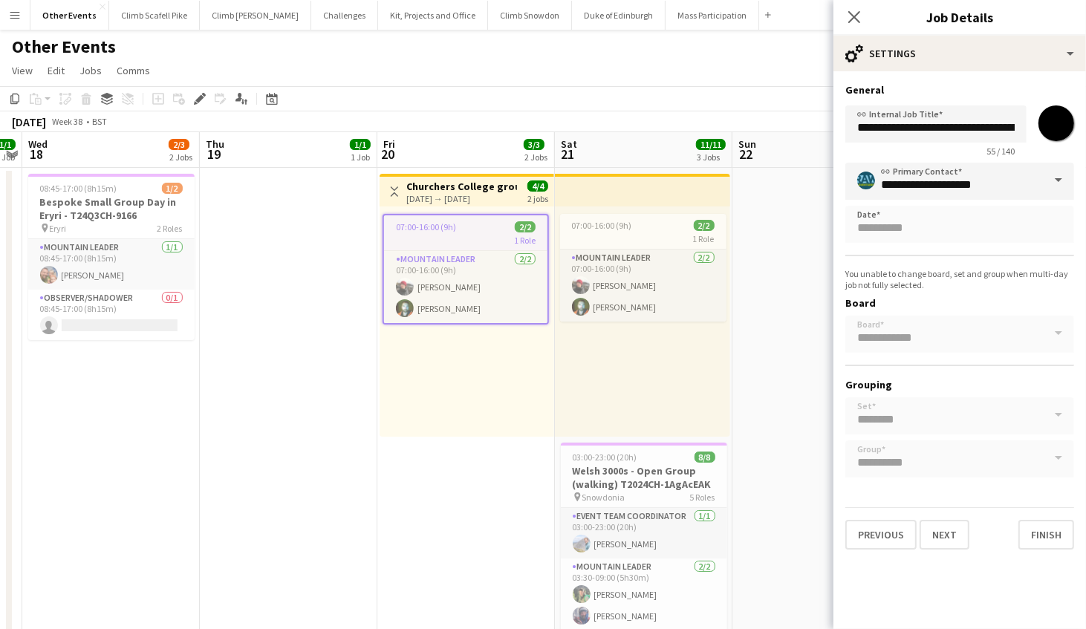
click at [766, 379] on app-date-cell at bounding box center [820, 634] width 177 height 933
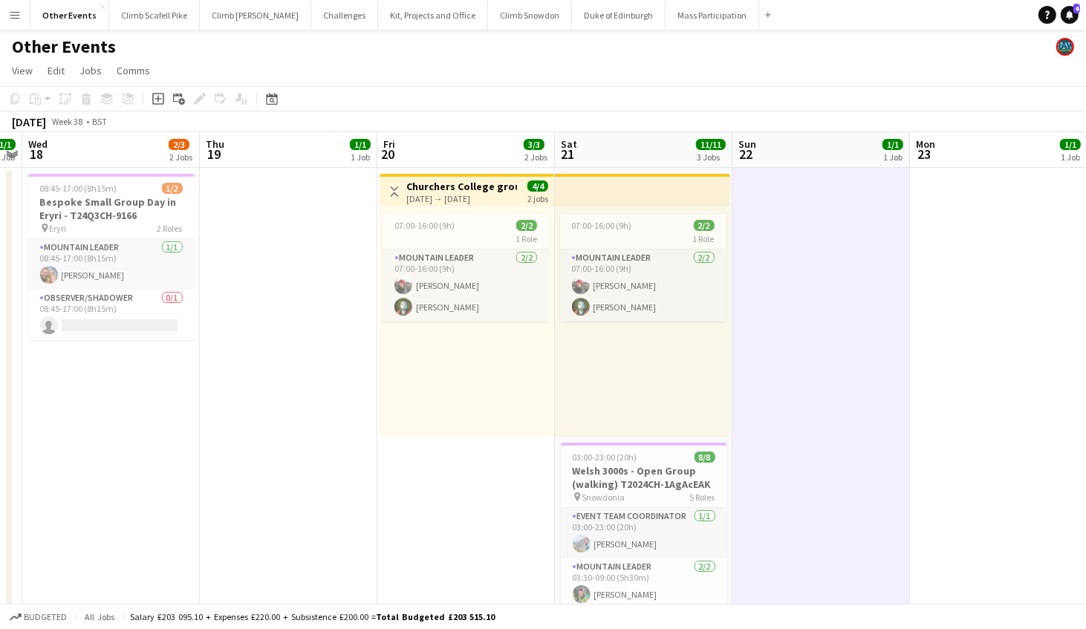
click at [788, 248] on app-date-cell at bounding box center [820, 634] width 177 height 933
